Goal: Task Accomplishment & Management: Manage account settings

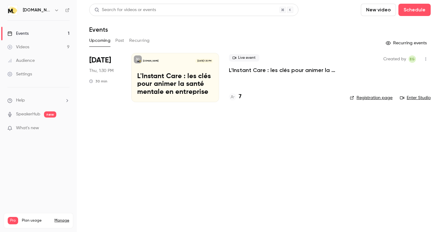
click at [151, 39] on div "Upcoming Past Recurring" at bounding box center [260, 41] width 342 height 10
click at [101, 39] on button "Upcoming" at bounding box center [99, 41] width 21 height 10
click at [179, 82] on p "L'Instant Care : les clés pour animer la santé mentale en entreprise" at bounding box center [175, 85] width 76 height 24
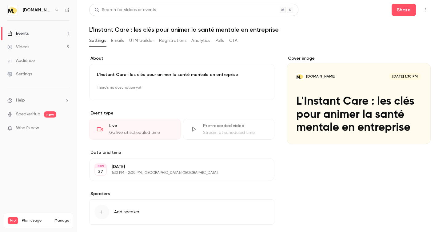
click at [201, 41] on button "Analytics" at bounding box center [201, 41] width 19 height 10
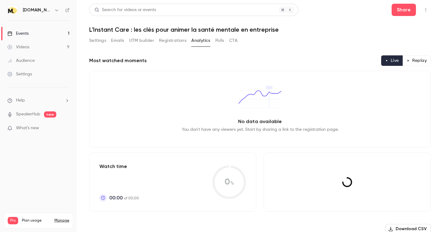
click at [219, 42] on button "Polls" at bounding box center [220, 41] width 9 height 10
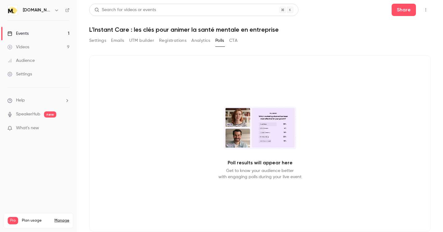
click at [235, 41] on button "CTA" at bounding box center [233, 41] width 8 height 10
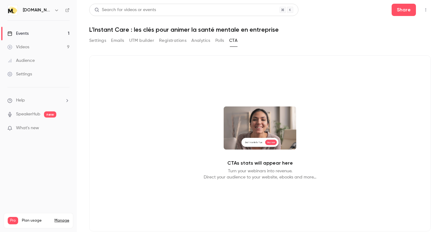
click at [121, 42] on button "Emails" at bounding box center [117, 41] width 13 height 10
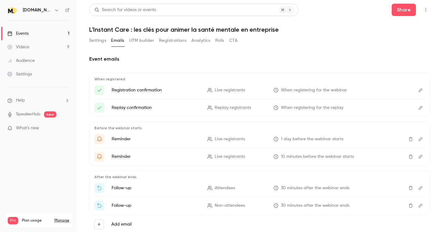
click at [96, 37] on button "Settings" at bounding box center [97, 41] width 17 height 10
